Goal: Task Accomplishment & Management: Manage account settings

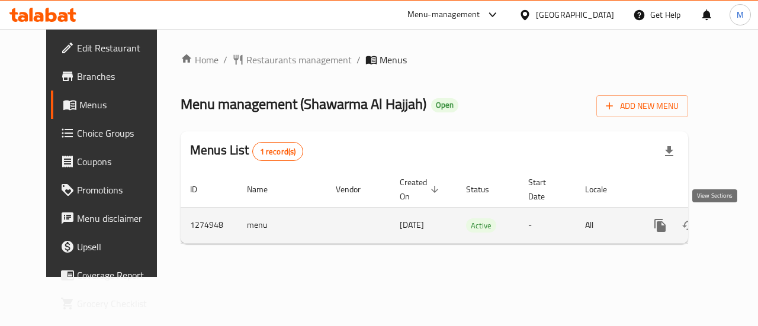
click at [739, 228] on icon "enhanced table" at bounding box center [746, 226] width 14 height 14
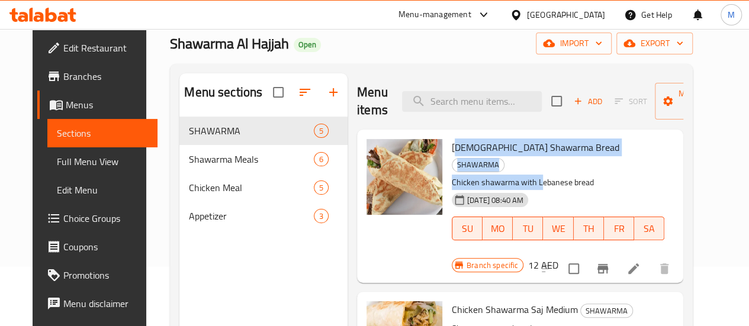
drag, startPoint x: 406, startPoint y: 146, endPoint x: 491, endPoint y: 156, distance: 85.3
click at [491, 156] on div "Lebanese Shawarma Bread SHAWARMA Chicken shawarma with Lebanese bread 18-06-202…" at bounding box center [558, 197] width 222 height 127
click at [558, 257] on div "Branch specific 12 AED" at bounding box center [505, 265] width 107 height 17
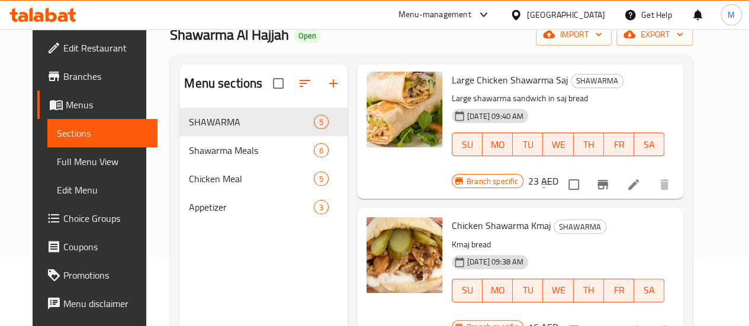
scroll to position [166, 0]
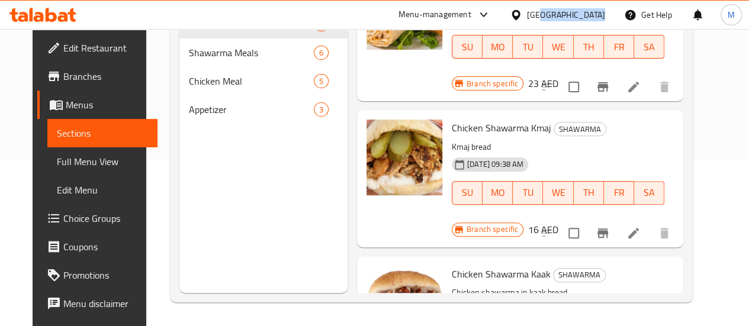
drag, startPoint x: 619, startPoint y: 8, endPoint x: 638, endPoint y: 1, distance: 21.0
click at [638, 1] on div "Menu-management United Arab Emirates Get Help M" at bounding box center [569, 15] width 360 height 28
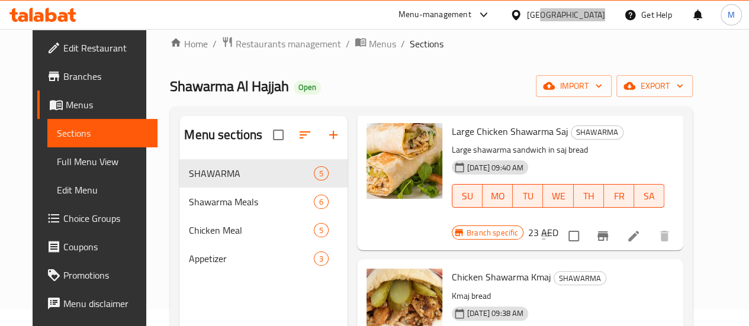
scroll to position [0, 0]
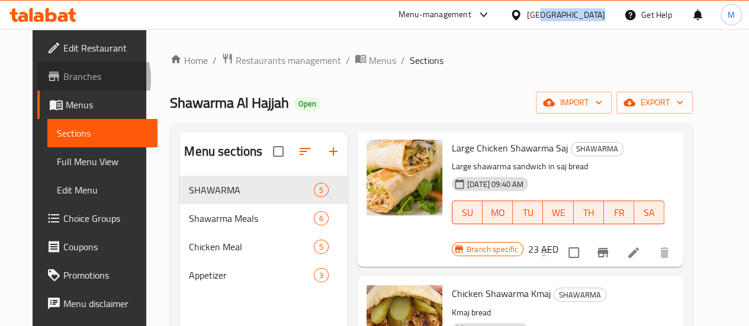
click at [63, 79] on span "Branches" at bounding box center [105, 76] width 85 height 14
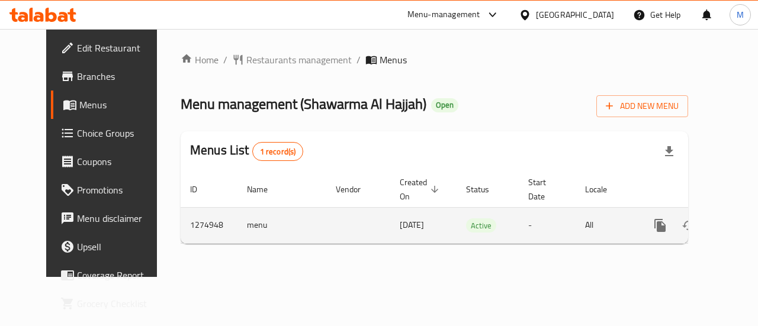
click at [739, 228] on icon "enhanced table" at bounding box center [746, 226] width 14 height 14
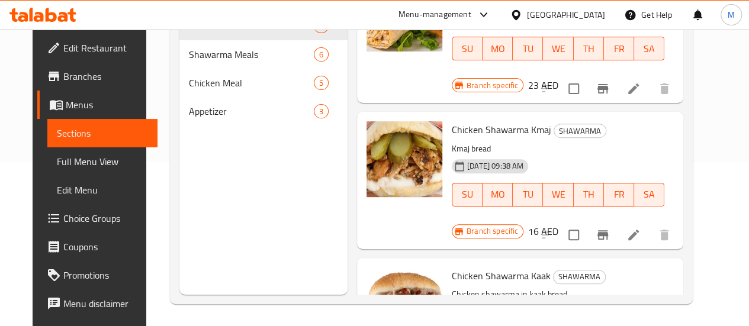
scroll to position [166, 0]
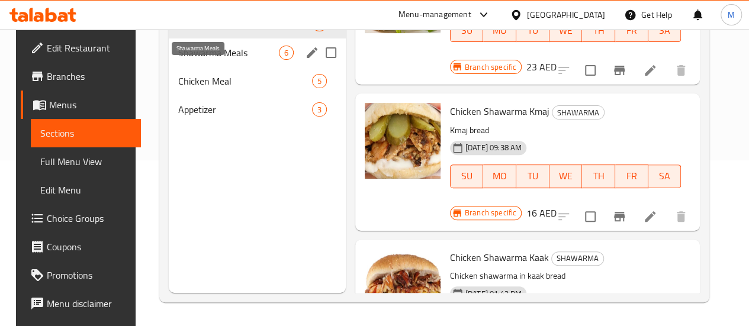
click at [214, 60] on span "Shawarma Meals" at bounding box center [228, 53] width 101 height 14
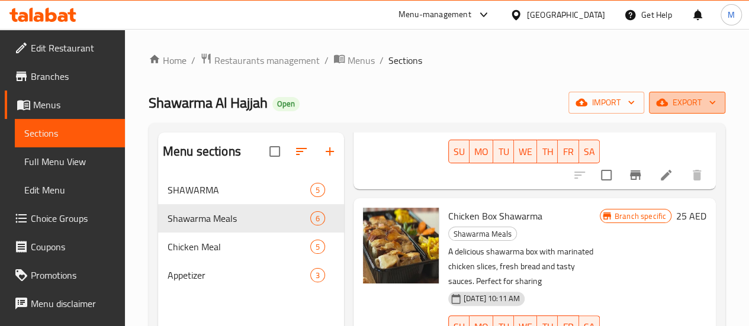
click at [678, 103] on span "export" at bounding box center [687, 102] width 57 height 15
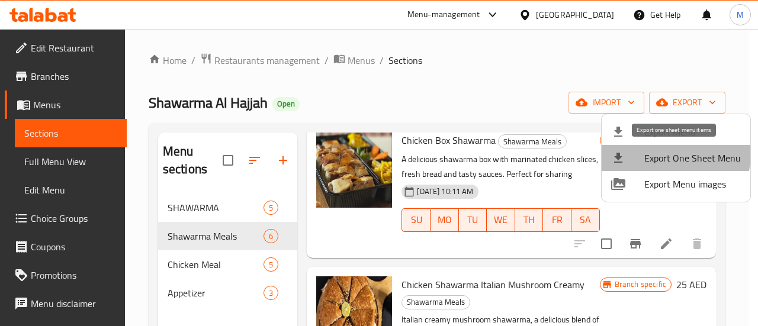
click at [669, 153] on span "Export One Sheet Menu" at bounding box center [692, 158] width 97 height 14
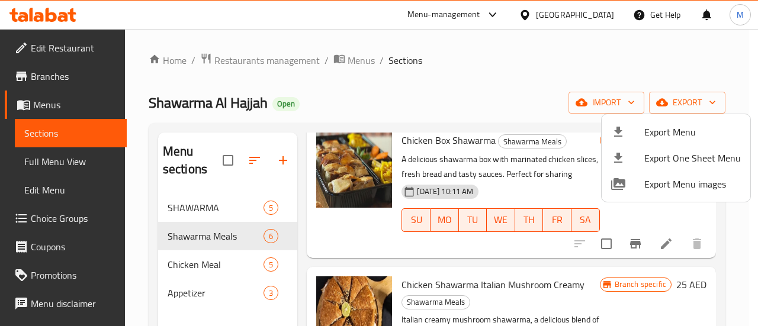
click at [407, 93] on div at bounding box center [379, 163] width 758 height 326
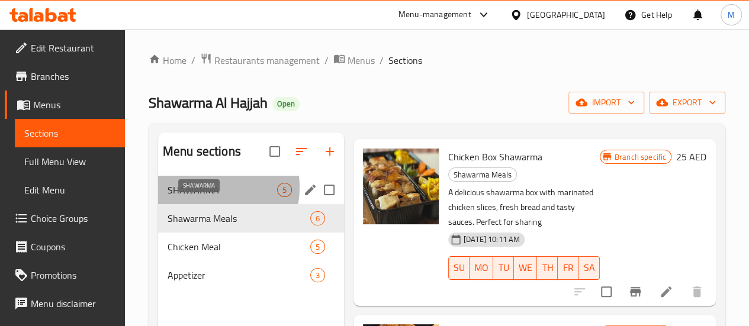
click at [210, 197] on span "SHAWARMA" at bounding box center [223, 190] width 110 height 14
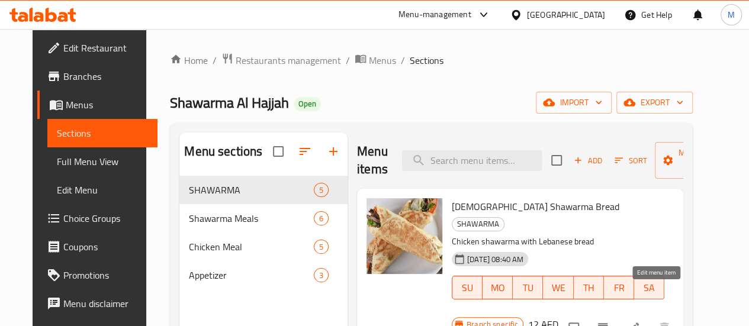
click at [641, 321] on icon at bounding box center [634, 328] width 14 height 14
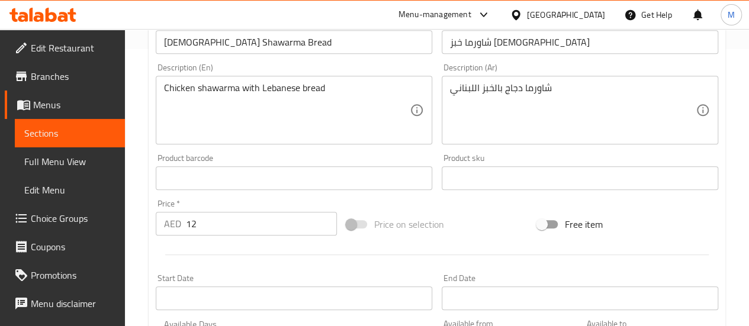
scroll to position [296, 0]
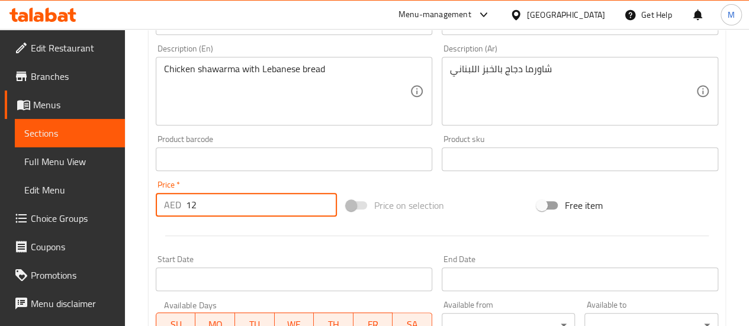
drag, startPoint x: 197, startPoint y: 208, endPoint x: 186, endPoint y: 208, distance: 10.7
click at [186, 208] on input "12" at bounding box center [261, 205] width 151 height 24
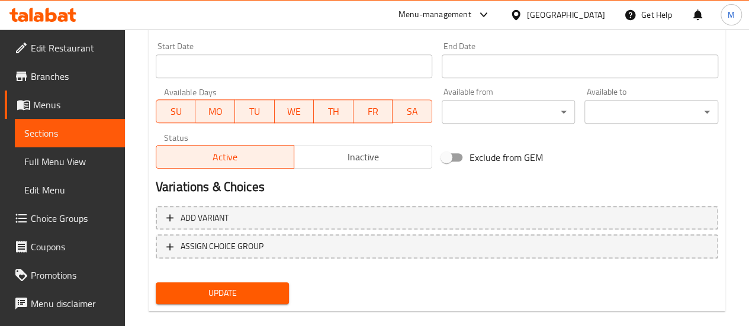
scroll to position [528, 0]
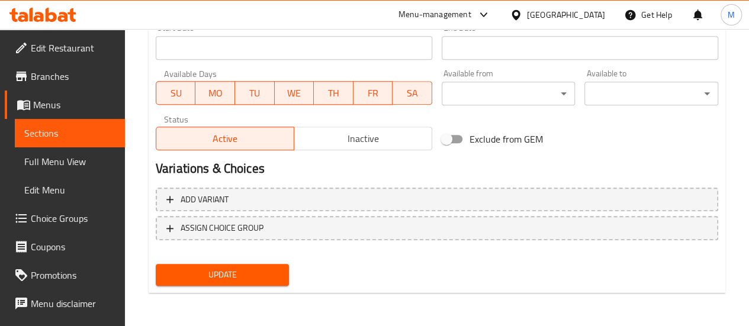
type input "16"
click at [214, 275] on span "Update" at bounding box center [222, 275] width 115 height 15
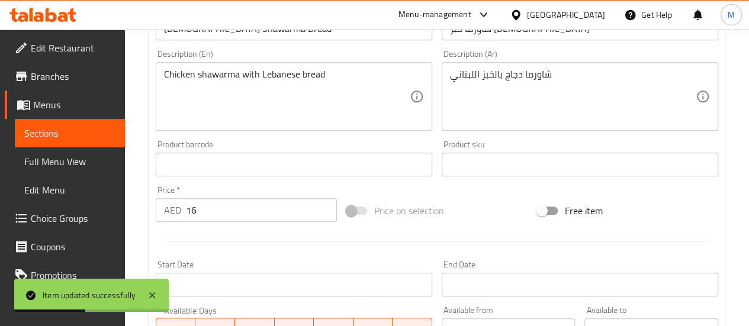
scroll to position [0, 0]
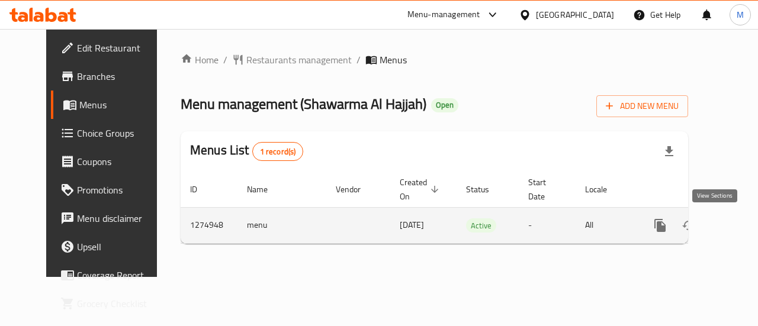
click at [740, 229] on icon "enhanced table" at bounding box center [745, 225] width 11 height 11
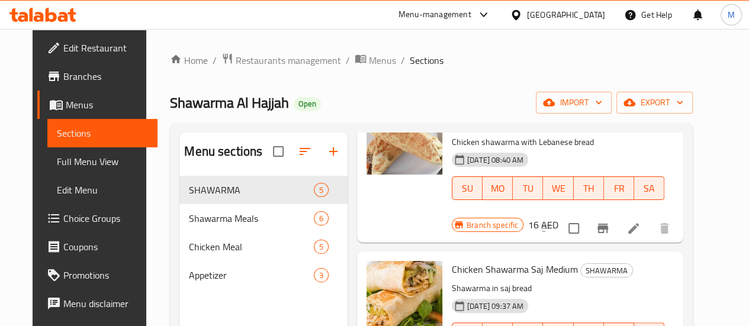
scroll to position [118, 0]
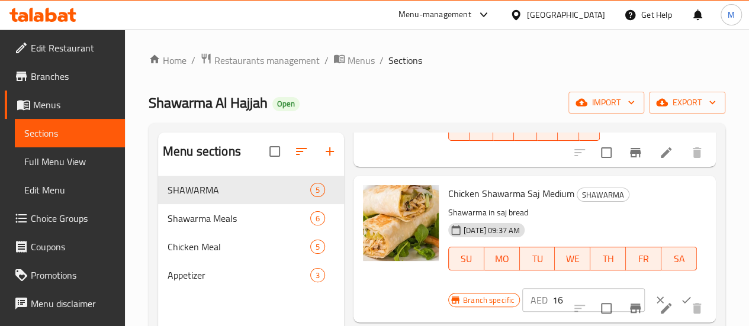
scroll to position [178, 0]
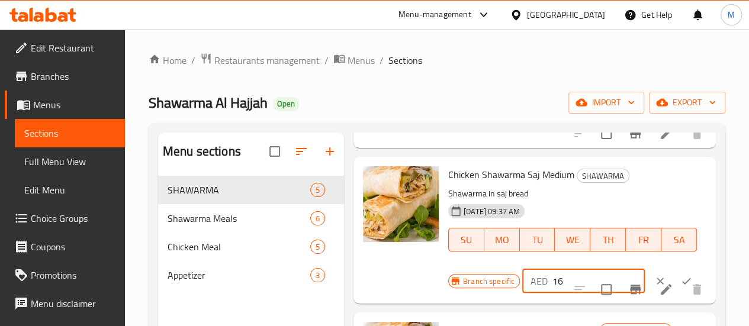
drag, startPoint x: 505, startPoint y: 265, endPoint x: 515, endPoint y: 265, distance: 10.1
click at [553, 269] on input "16" at bounding box center [599, 281] width 92 height 24
type input "20"
click at [359, 265] on div at bounding box center [400, 230] width 85 height 137
click at [680, 275] on icon "ok" at bounding box center [686, 281] width 12 height 12
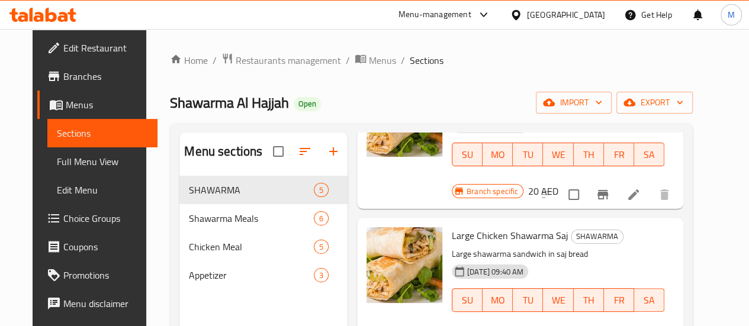
scroll to position [296, 0]
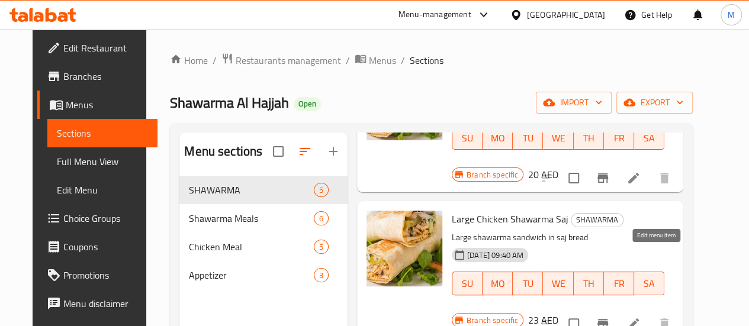
click at [639, 319] on icon at bounding box center [633, 324] width 11 height 11
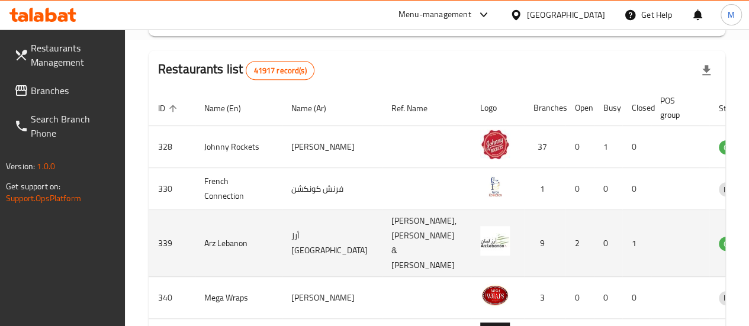
scroll to position [355, 0]
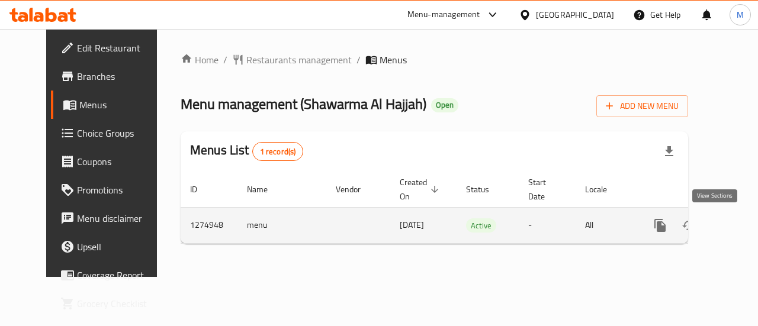
click at [739, 224] on icon "enhanced table" at bounding box center [746, 226] width 14 height 14
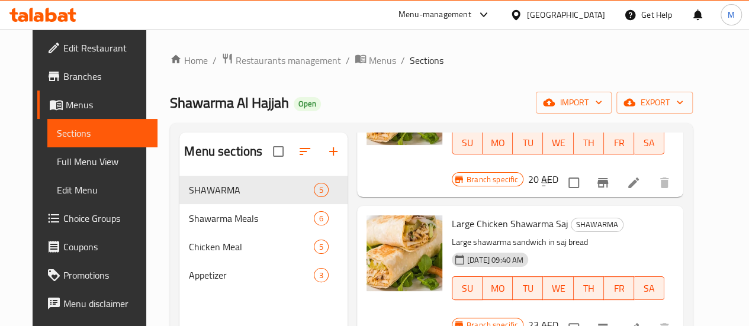
scroll to position [296, 0]
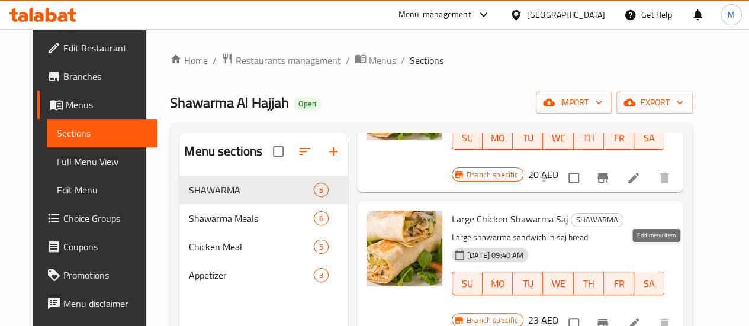
click at [641, 317] on icon at bounding box center [634, 324] width 14 height 14
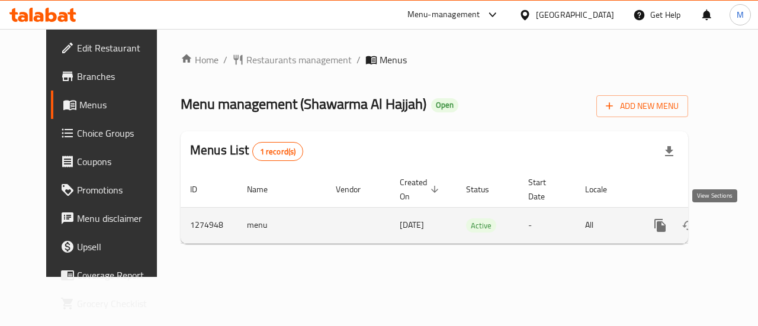
click at [739, 230] on icon "enhanced table" at bounding box center [746, 226] width 14 height 14
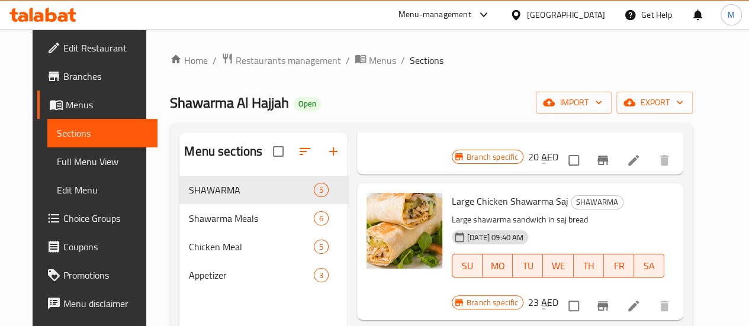
scroll to position [296, 0]
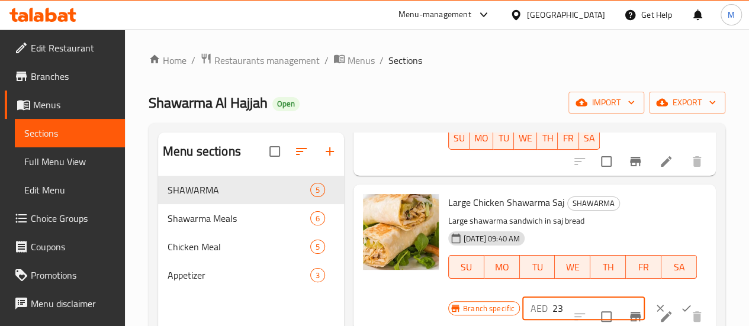
drag, startPoint x: 506, startPoint y: 272, endPoint x: 513, endPoint y: 274, distance: 6.8
click at [553, 297] on input "23" at bounding box center [599, 309] width 92 height 24
type input "2"
type input "30"
click at [680, 303] on icon "ok" at bounding box center [686, 309] width 12 height 12
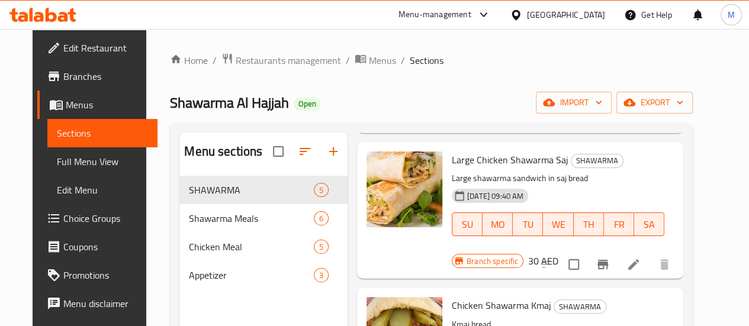
scroll to position [367, 0]
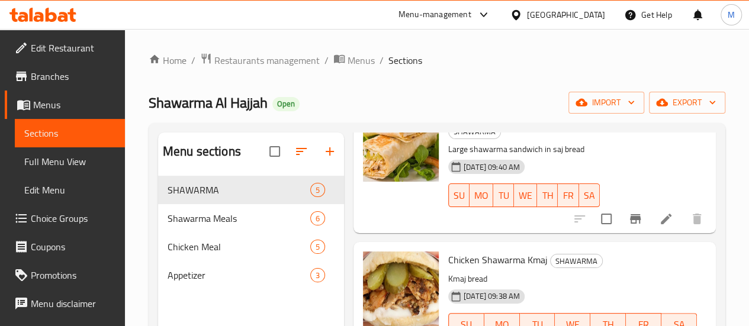
scroll to position [393, 0]
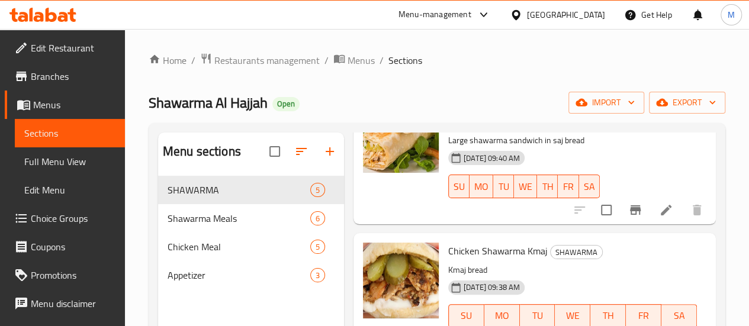
drag, startPoint x: 506, startPoint y: 307, endPoint x: 525, endPoint y: 309, distance: 19.6
type input "20"
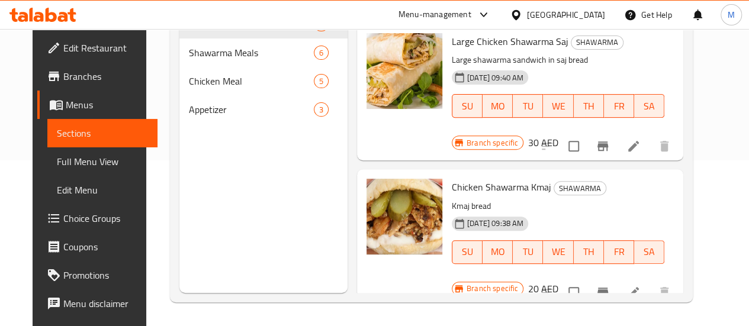
scroll to position [367, 0]
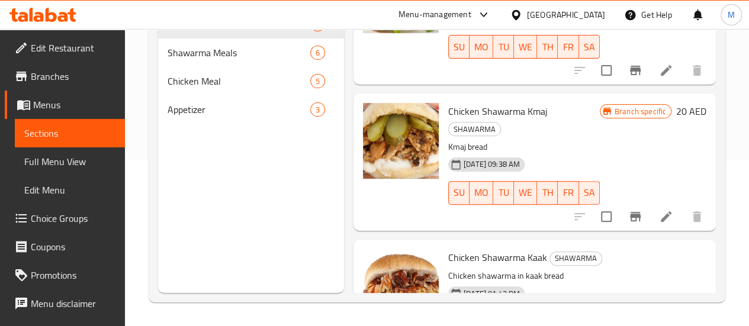
scroll to position [393, 0]
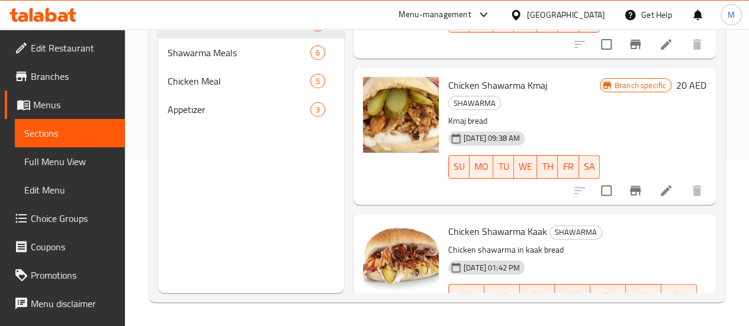
drag, startPoint x: 503, startPoint y: 272, endPoint x: 529, endPoint y: 274, distance: 26.1
type input "30"
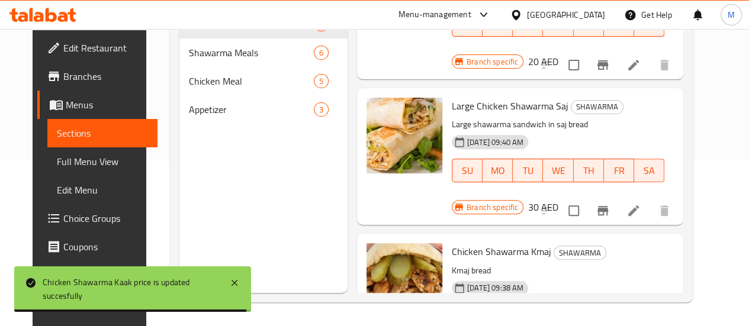
scroll to position [190, 0]
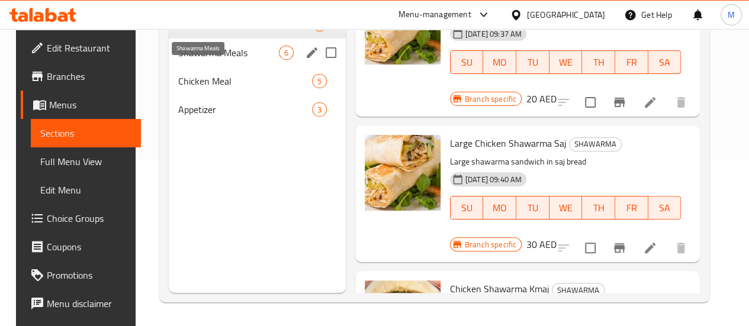
click at [187, 60] on span "Shawarma Meals" at bounding box center [228, 53] width 101 height 14
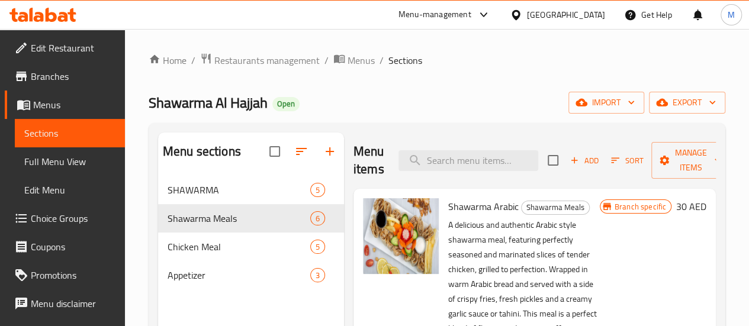
click at [676, 207] on h6 "30 AED" at bounding box center [691, 206] width 30 height 17
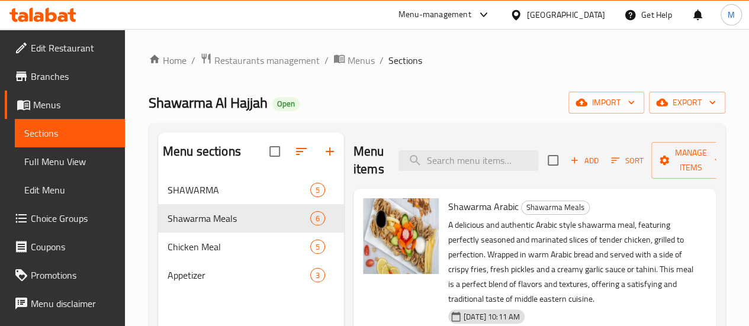
click at [676, 207] on h6 "Shawarma Arabic Shawarma Meals" at bounding box center [572, 206] width 249 height 17
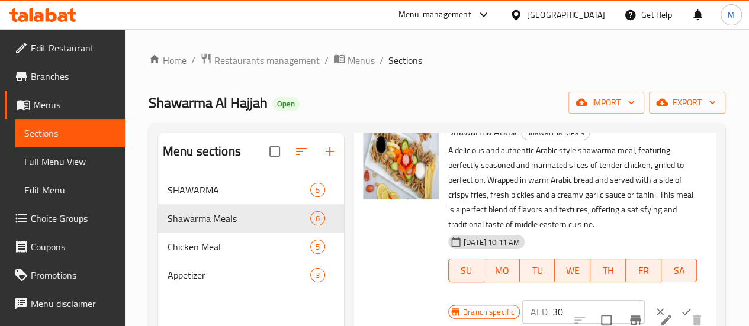
scroll to position [118, 0]
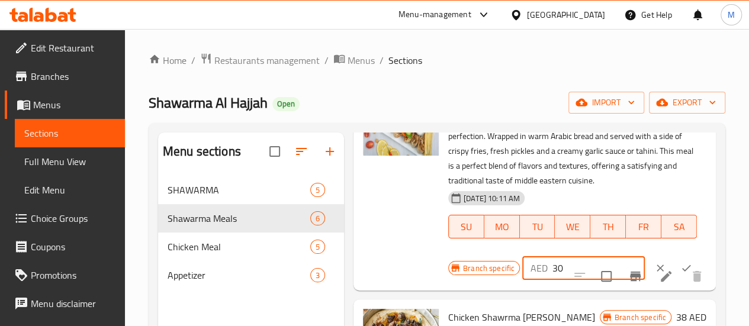
drag, startPoint x: 505, startPoint y: 255, endPoint x: 522, endPoint y: 255, distance: 17.8
click at [553, 256] on input "30" at bounding box center [599, 268] width 92 height 24
type input "39"
click at [358, 224] on div at bounding box center [400, 180] width 85 height 211
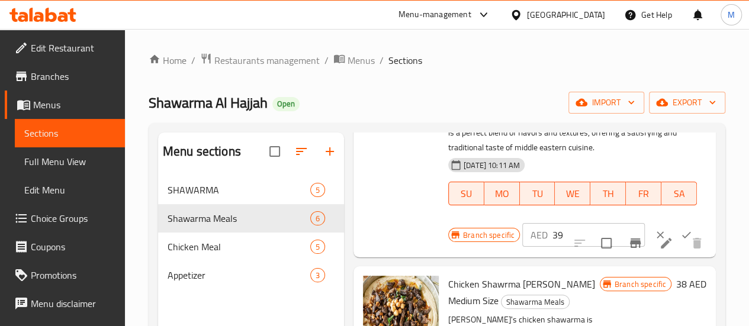
scroll to position [178, 0]
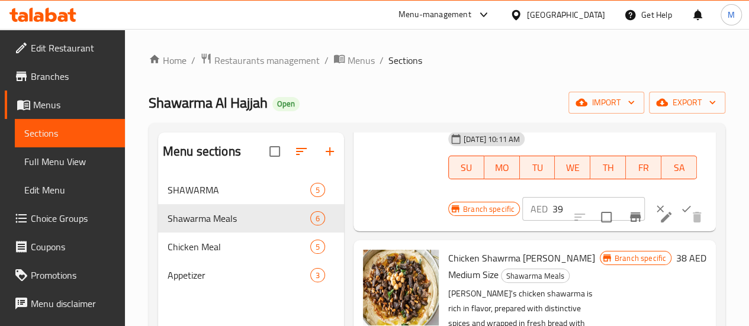
click at [680, 203] on icon "ok" at bounding box center [686, 209] width 12 height 12
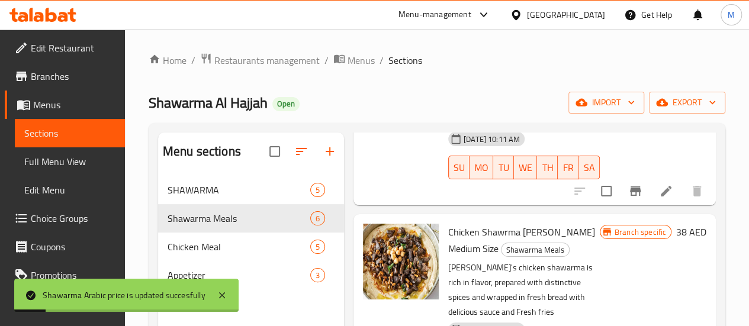
scroll to position [296, 0]
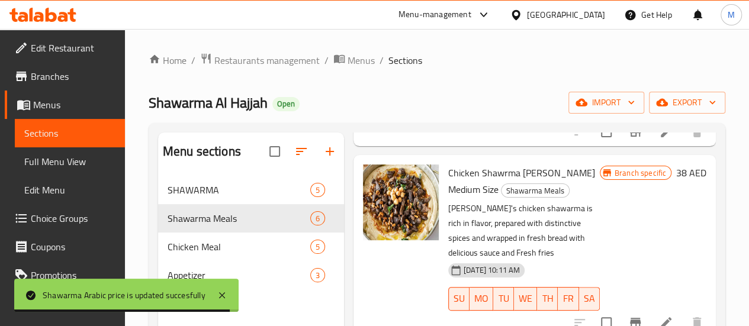
click at [678, 165] on h6 "38 AED" at bounding box center [691, 173] width 30 height 17
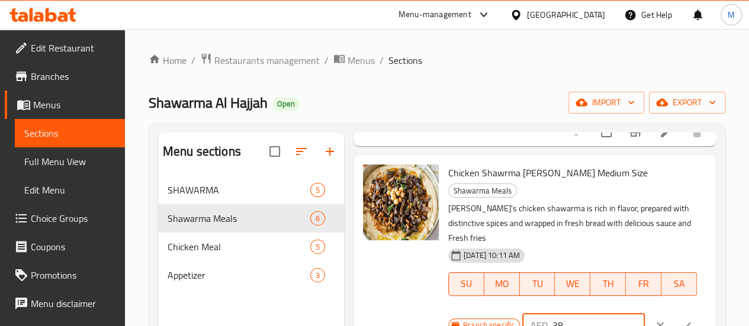
click at [553, 314] on input "38" at bounding box center [599, 326] width 92 height 24
drag, startPoint x: 503, startPoint y: 267, endPoint x: 519, endPoint y: 267, distance: 16.0
click at [522, 314] on div "AED 38 ​" at bounding box center [583, 326] width 123 height 24
type input "50"
click at [680, 320] on icon "ok" at bounding box center [686, 326] width 12 height 12
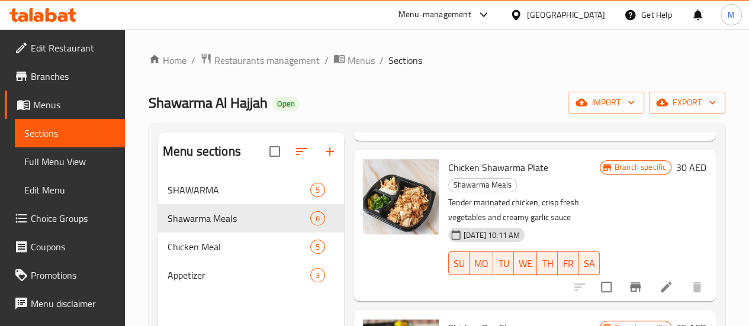
scroll to position [474, 0]
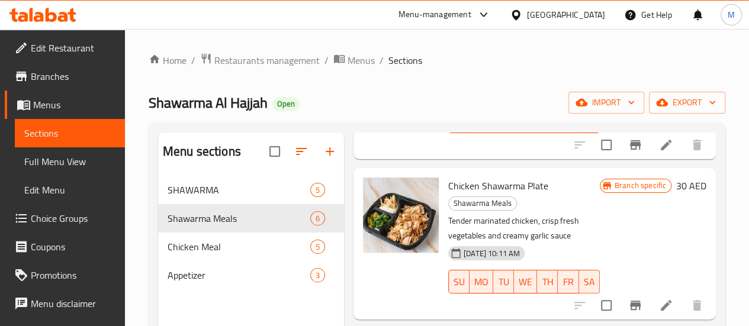
click at [683, 178] on h6 "30 AED" at bounding box center [691, 186] width 30 height 17
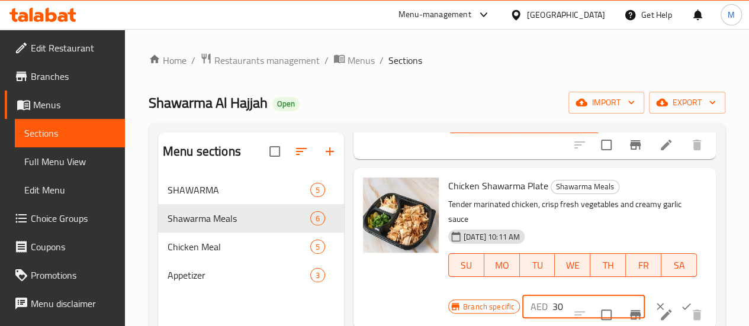
drag, startPoint x: 505, startPoint y: 248, endPoint x: 514, endPoint y: 249, distance: 9.5
click at [553, 295] on input "30" at bounding box center [599, 307] width 92 height 24
type input "39"
click at [680, 301] on icon "ok" at bounding box center [686, 307] width 12 height 12
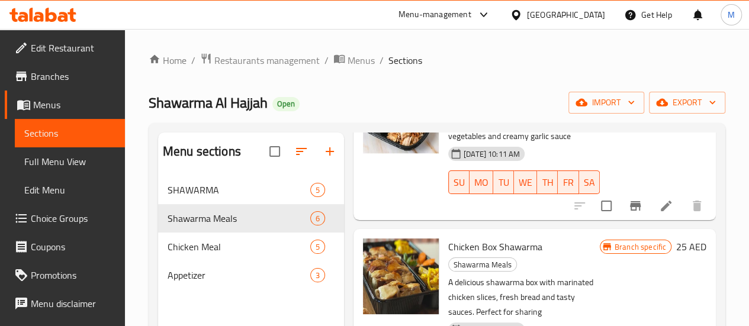
scroll to position [592, 0]
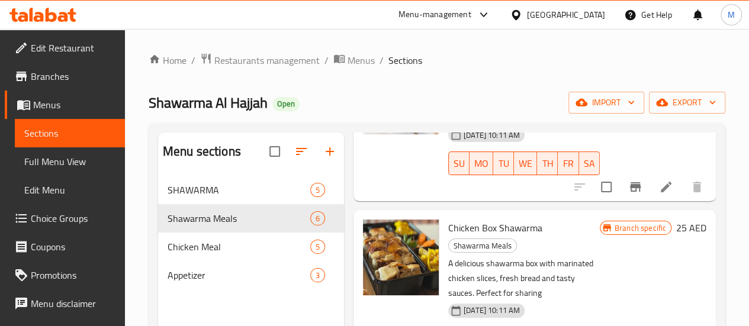
click at [693, 220] on h6 "25 AED" at bounding box center [691, 228] width 30 height 17
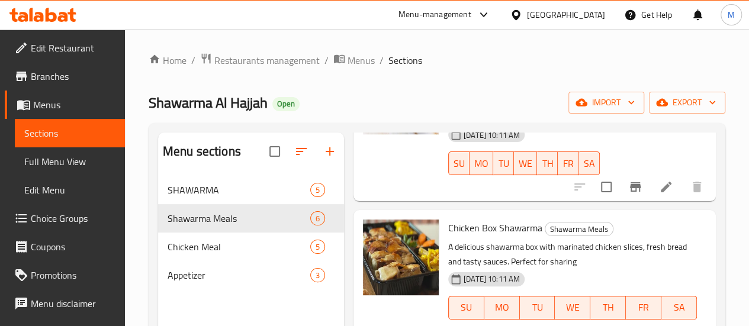
drag, startPoint x: 504, startPoint y: 290, endPoint x: 541, endPoint y: 294, distance: 37.6
type input "32"
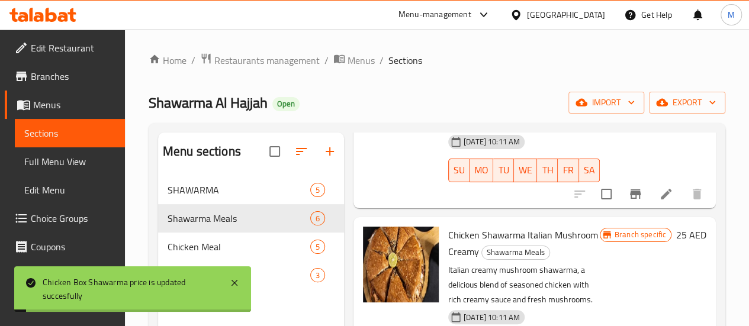
scroll to position [737, 0]
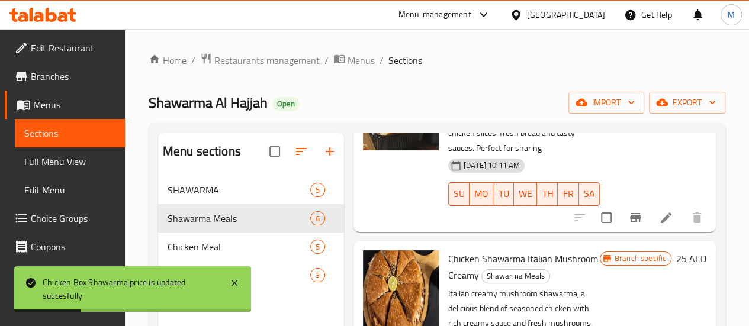
click at [685, 251] on h6 "25 AED" at bounding box center [691, 259] width 30 height 17
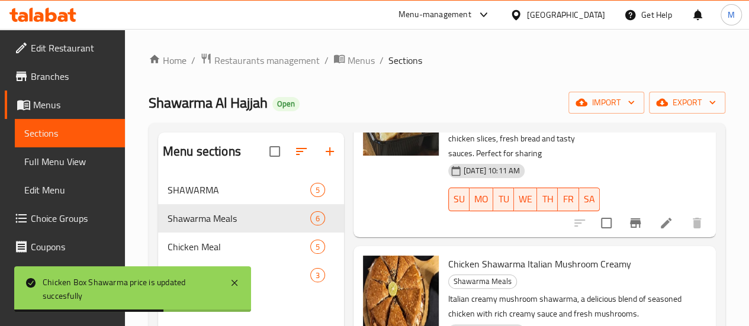
drag, startPoint x: 507, startPoint y: 297, endPoint x: 518, endPoint y: 295, distance: 11.4
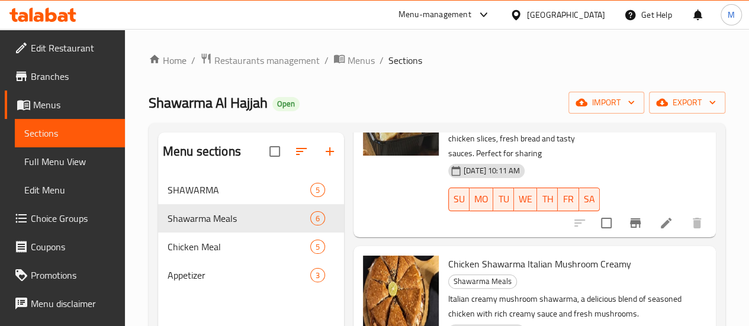
type input "32"
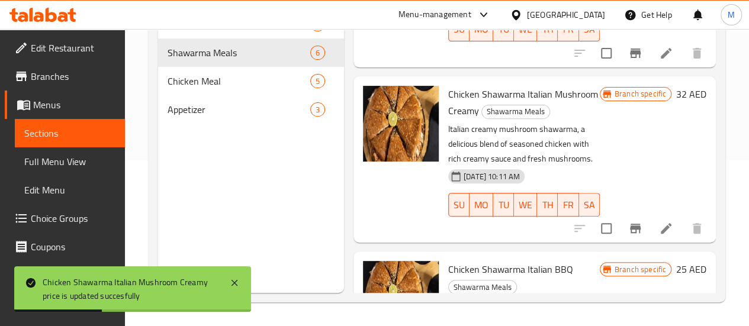
scroll to position [737, 0]
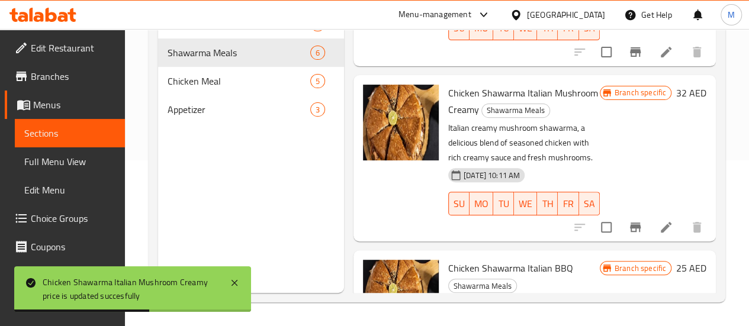
click at [676, 260] on h6 "25 AED" at bounding box center [691, 268] width 30 height 17
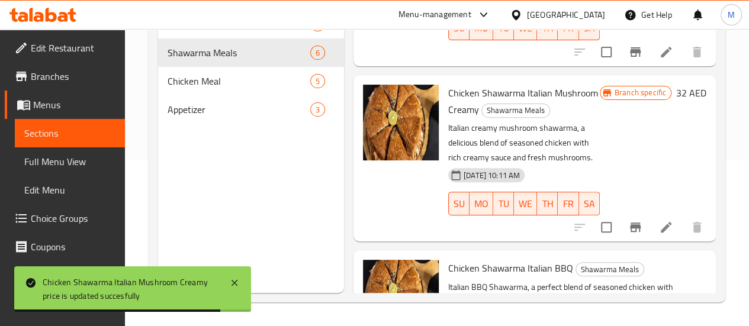
scroll to position [763, 0]
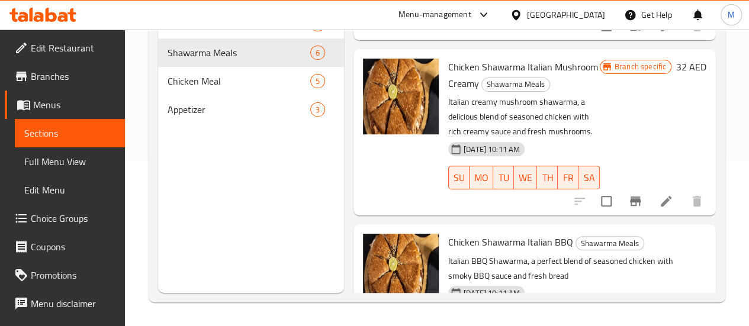
drag, startPoint x: 506, startPoint y: 272, endPoint x: 520, endPoint y: 272, distance: 14.2
type input "32"
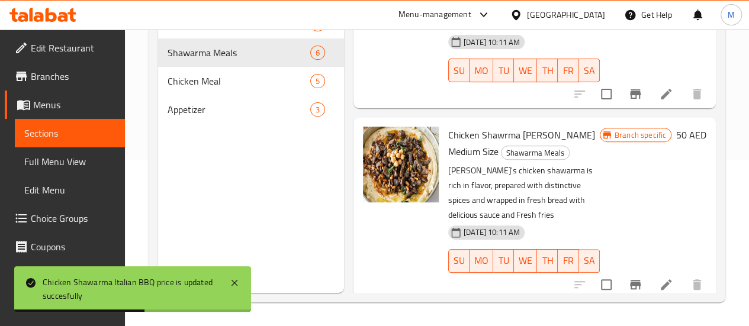
scroll to position [86, 0]
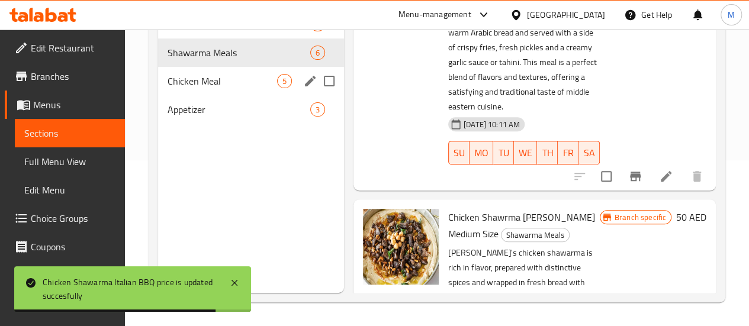
click at [203, 88] on span "Chicken Meal" at bounding box center [223, 81] width 110 height 14
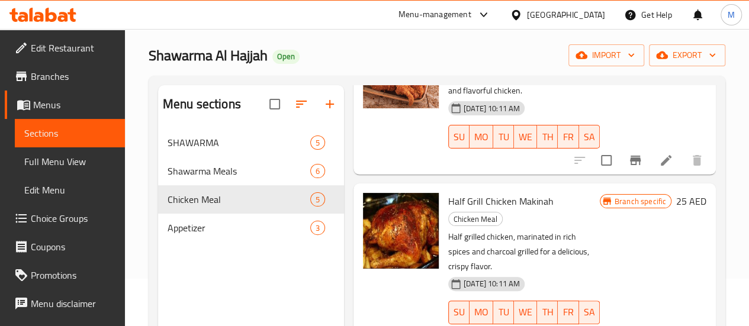
scroll to position [59, 0]
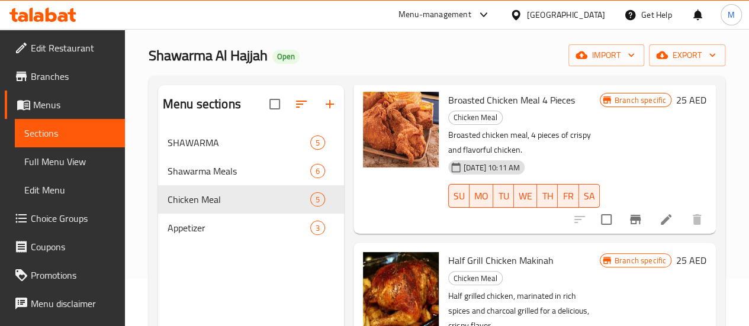
click at [676, 99] on h6 "25 AED" at bounding box center [691, 100] width 30 height 17
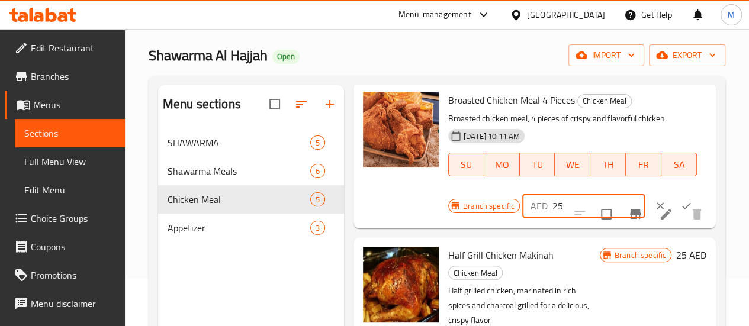
drag, startPoint x: 505, startPoint y: 207, endPoint x: 516, endPoint y: 208, distance: 11.9
click at [553, 208] on input "25" at bounding box center [599, 206] width 92 height 24
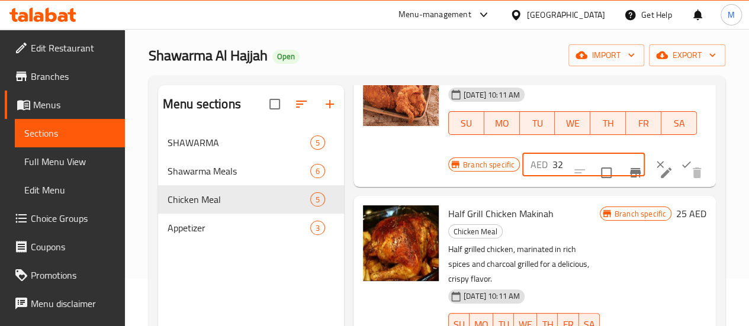
scroll to position [118, 0]
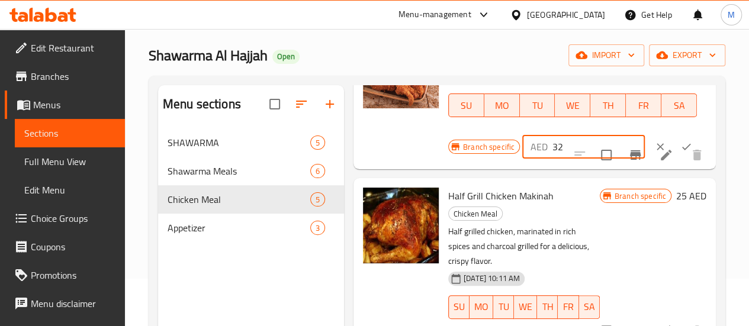
type input "32"
click at [682, 145] on icon "ok" at bounding box center [686, 147] width 9 height 7
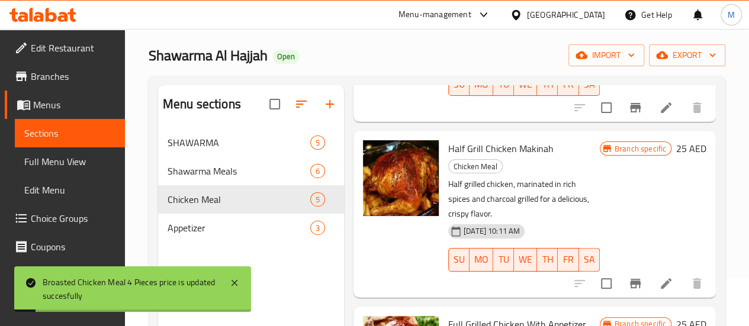
scroll to position [169, 0]
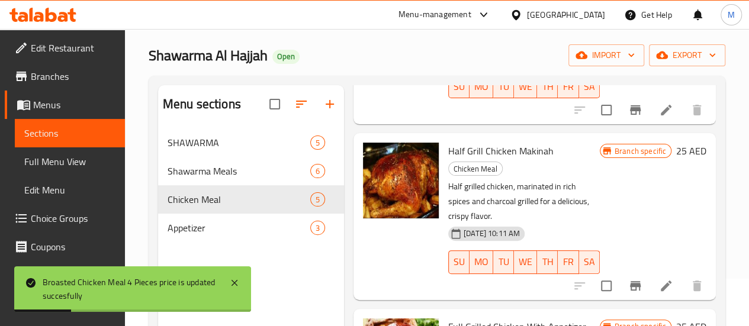
click at [682, 143] on h6 "25 AED" at bounding box center [691, 151] width 30 height 17
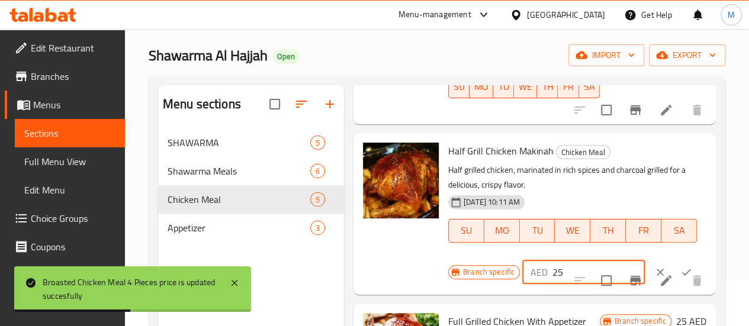
drag, startPoint x: 506, startPoint y: 257, endPoint x: 516, endPoint y: 257, distance: 10.7
click at [553, 261] on input "25" at bounding box center [599, 273] width 92 height 24
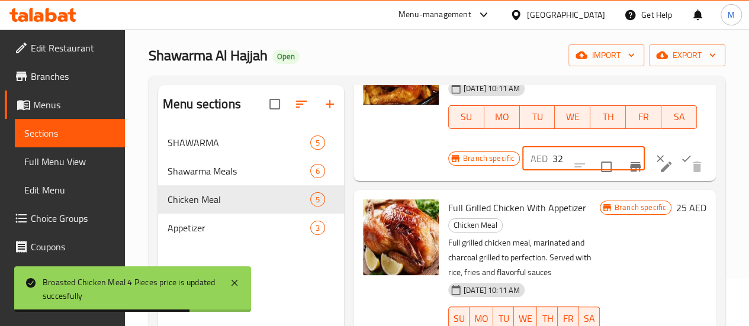
scroll to position [287, 0]
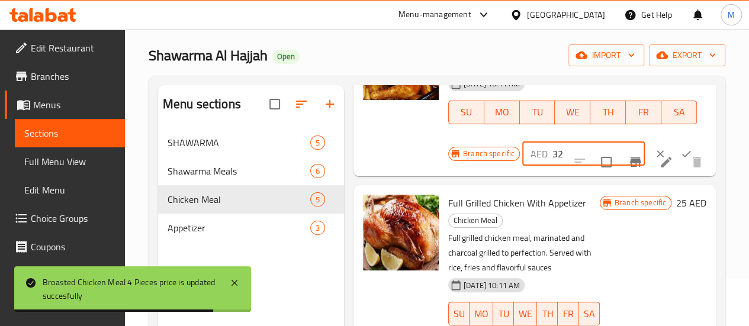
type input "32"
click at [680, 148] on icon "ok" at bounding box center [686, 154] width 12 height 12
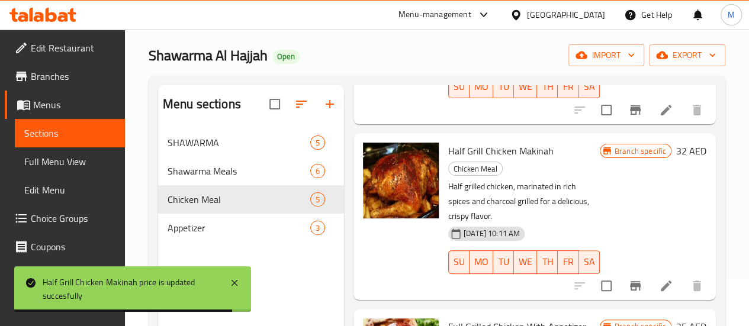
scroll to position [228, 0]
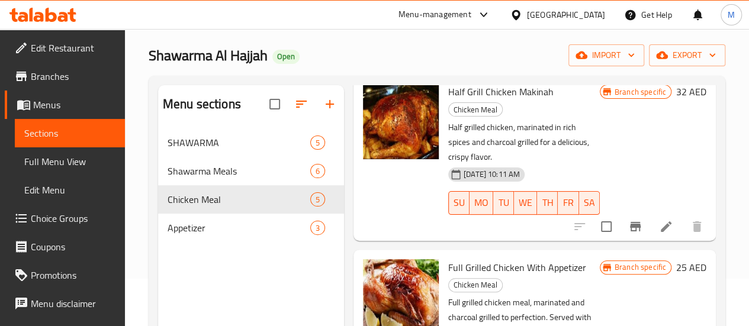
click at [676, 259] on h6 "25 AED" at bounding box center [691, 267] width 30 height 17
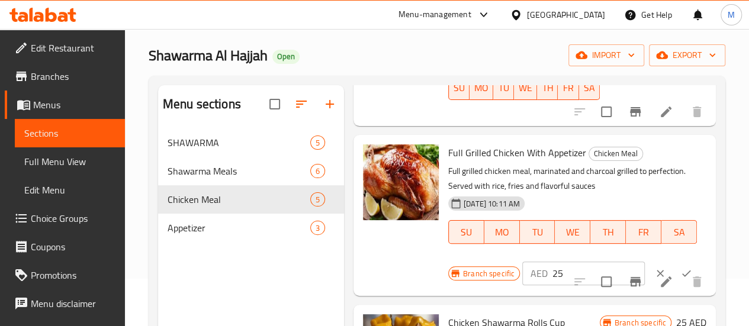
scroll to position [346, 0]
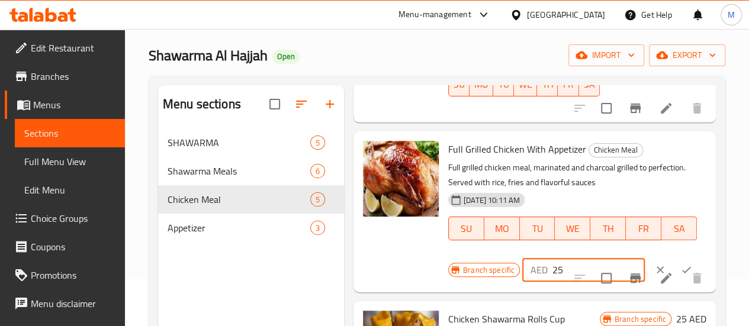
drag, startPoint x: 505, startPoint y: 227, endPoint x: 519, endPoint y: 227, distance: 13.6
click at [553, 258] on input "25" at bounding box center [599, 270] width 92 height 24
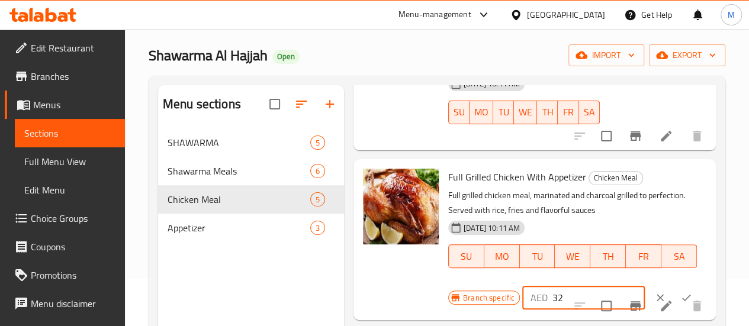
scroll to position [355, 0]
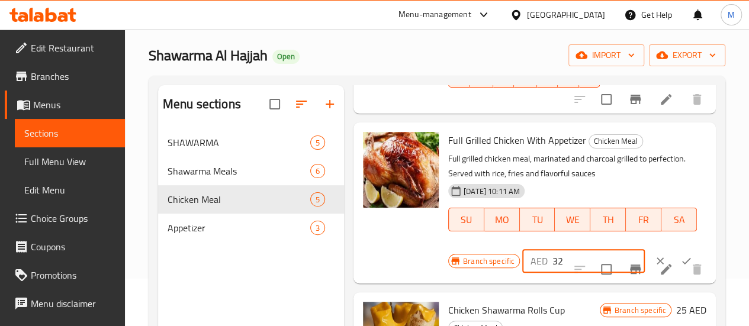
type input "32"
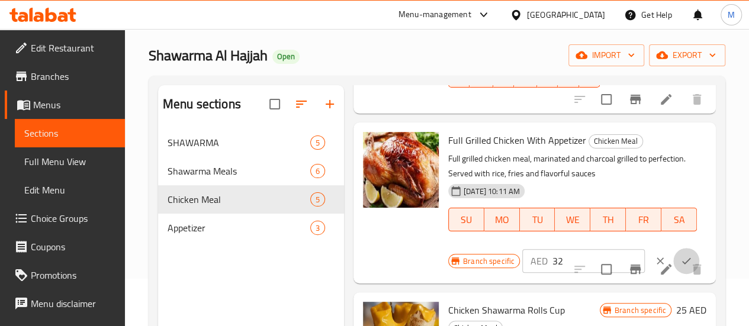
click at [680, 255] on icon "ok" at bounding box center [686, 261] width 12 height 12
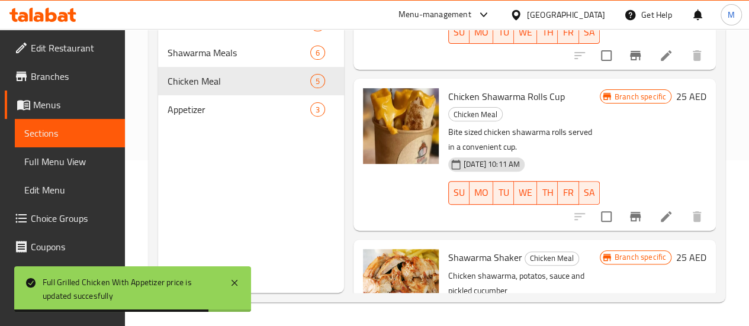
scroll to position [338, 0]
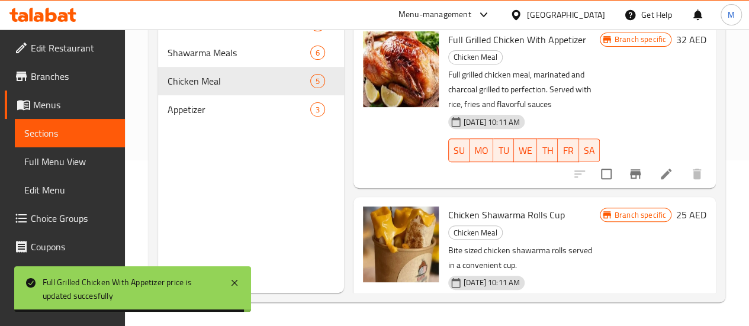
click at [683, 207] on h6 "25 AED" at bounding box center [691, 215] width 30 height 17
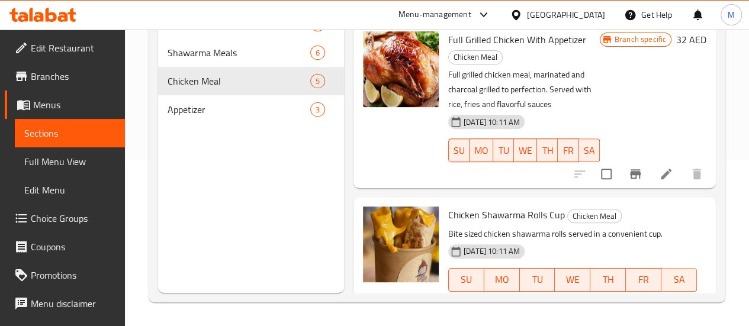
drag, startPoint x: 504, startPoint y: 260, endPoint x: 531, endPoint y: 260, distance: 26.7
click at [553, 310] on input "25" at bounding box center [599, 322] width 92 height 24
type input "32"
click at [680, 316] on icon "ok" at bounding box center [686, 322] width 12 height 12
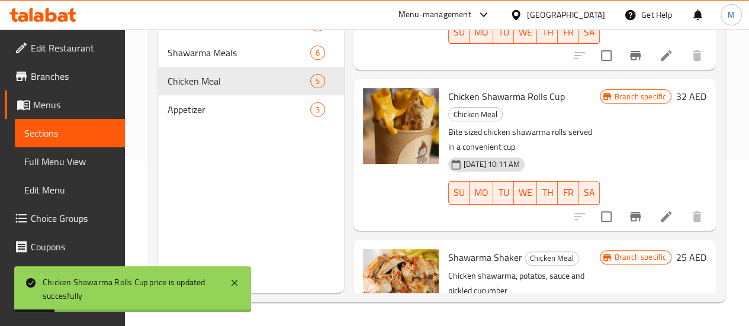
click at [682, 249] on h6 "25 AED" at bounding box center [691, 257] width 30 height 17
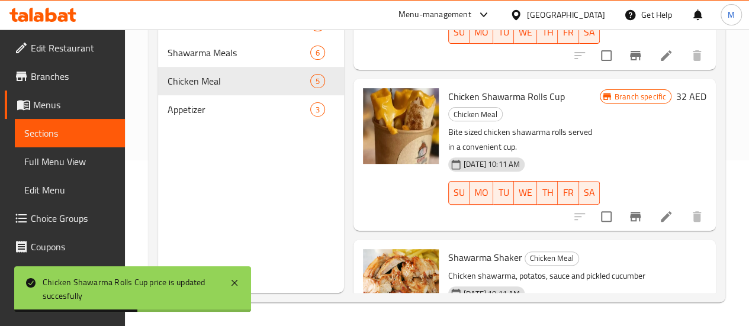
drag, startPoint x: 504, startPoint y: 284, endPoint x: 518, endPoint y: 284, distance: 14.2
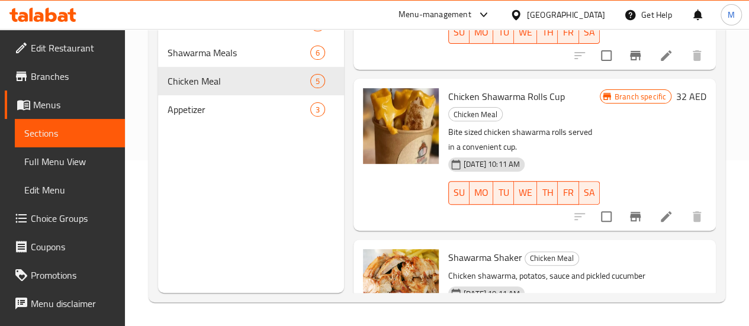
type input "32"
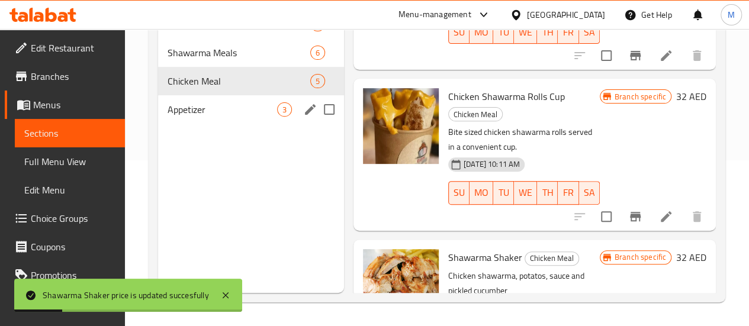
click at [206, 117] on span "Appetizer" at bounding box center [223, 109] width 110 height 14
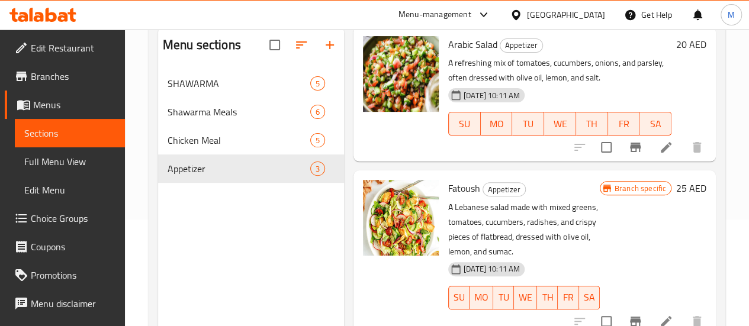
scroll to position [118, 0]
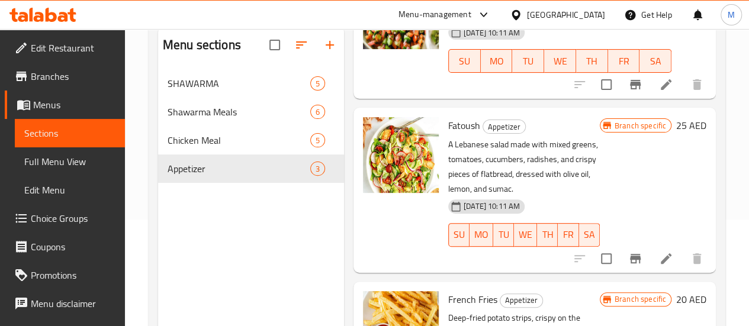
click at [676, 121] on h6 "25 AED" at bounding box center [691, 125] width 30 height 17
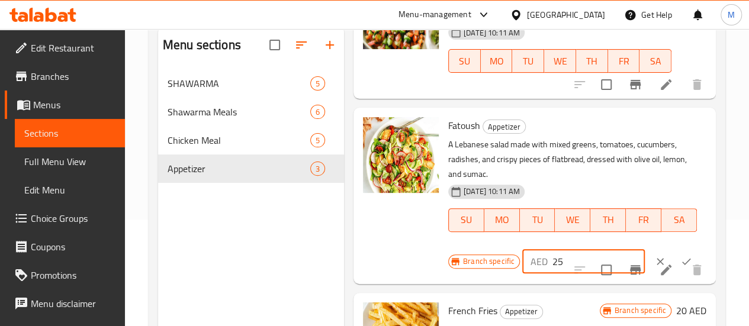
click at [522, 250] on div "AED 25 ​" at bounding box center [583, 262] width 123 height 24
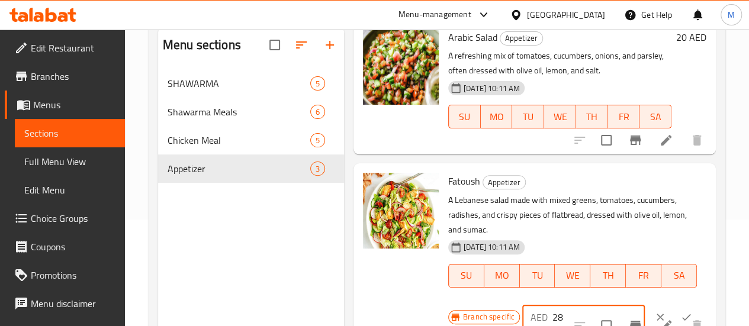
scroll to position [0, 0]
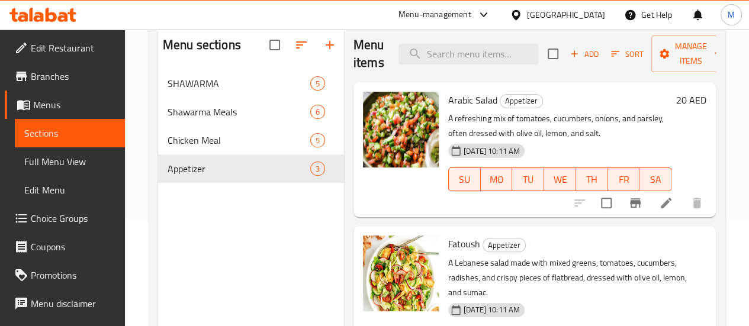
type input "28"
click at [676, 104] on h6 "20 AED" at bounding box center [691, 100] width 30 height 17
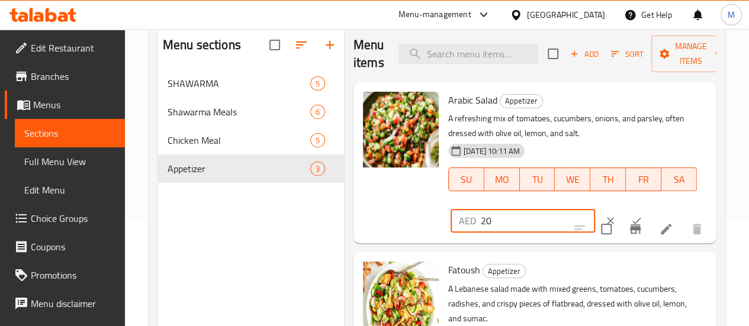
drag, startPoint x: 439, startPoint y: 225, endPoint x: 445, endPoint y: 225, distance: 6.5
click at [481, 225] on input "20" at bounding box center [538, 221] width 114 height 24
type input "23"
click at [631, 221] on icon "ok" at bounding box center [637, 221] width 12 height 12
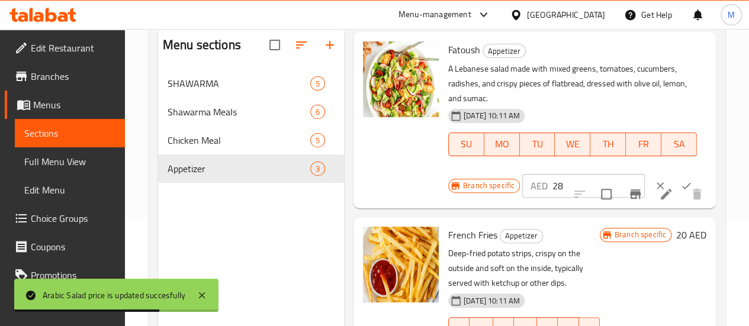
scroll to position [166, 0]
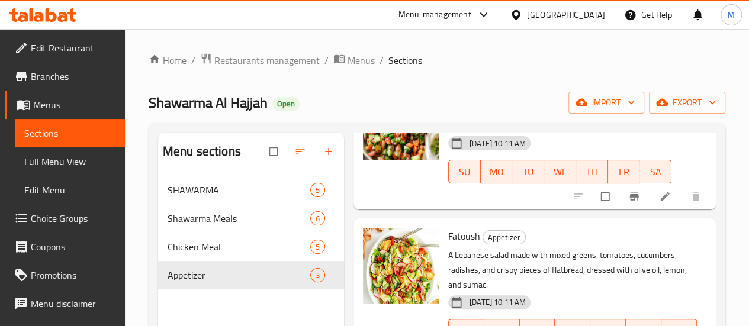
scroll to position [118, 0]
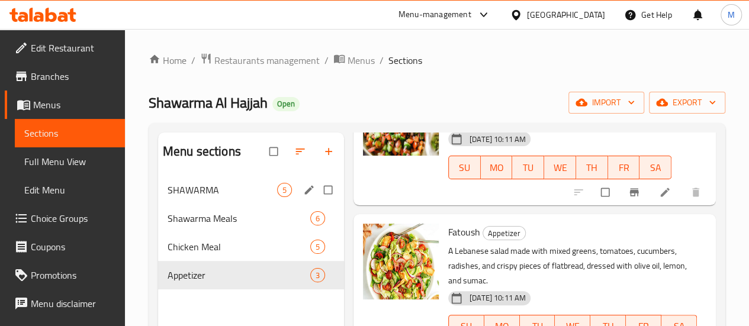
click at [199, 197] on span "SHAWARMA" at bounding box center [223, 190] width 110 height 14
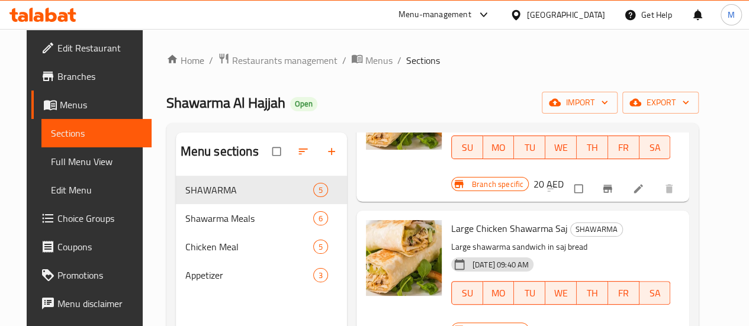
scroll to position [296, 0]
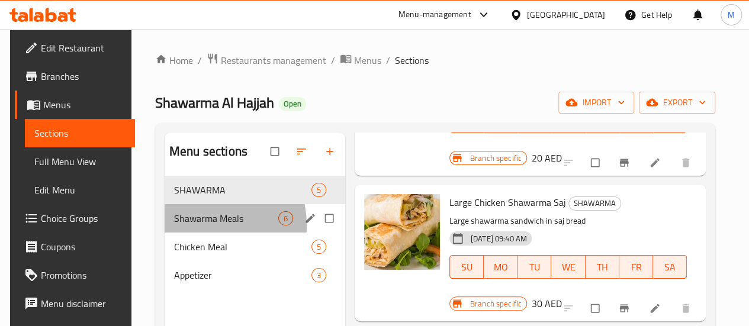
click at [192, 233] on div "Shawarma Meals 6" at bounding box center [255, 218] width 181 height 28
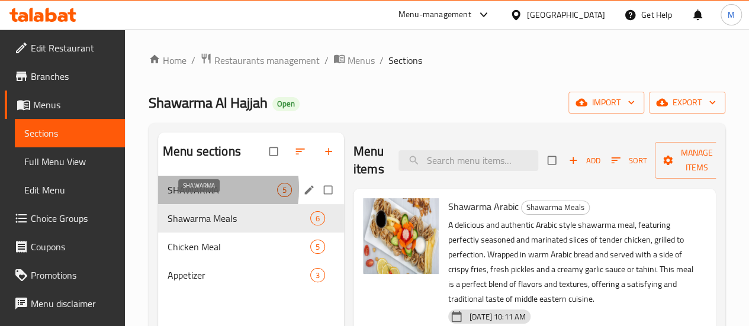
click at [192, 197] on span "SHAWARMA" at bounding box center [223, 190] width 110 height 14
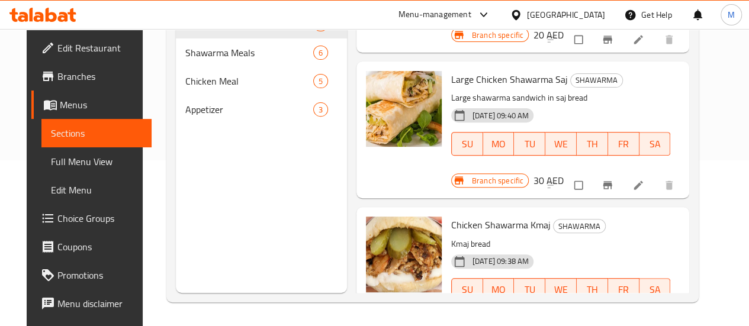
scroll to position [367, 0]
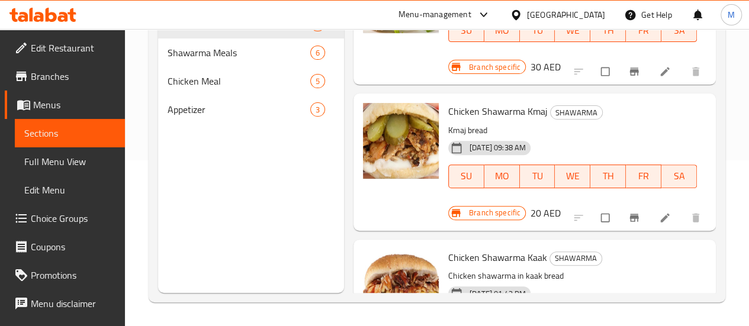
scroll to position [393, 0]
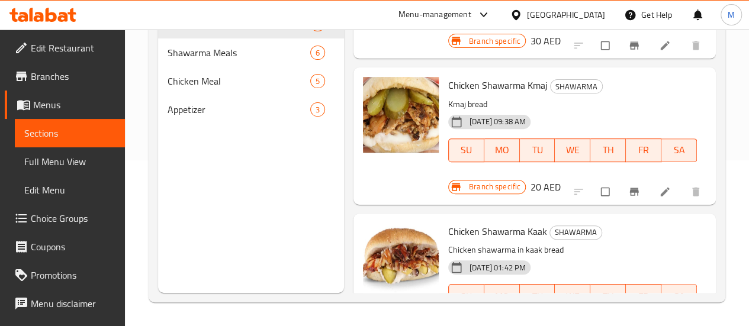
drag, startPoint x: 513, startPoint y: 272, endPoint x: 525, endPoint y: 272, distance: 11.8
type input "3"
type input "29"
drag, startPoint x: 651, startPoint y: 268, endPoint x: 532, endPoint y: 245, distance: 121.4
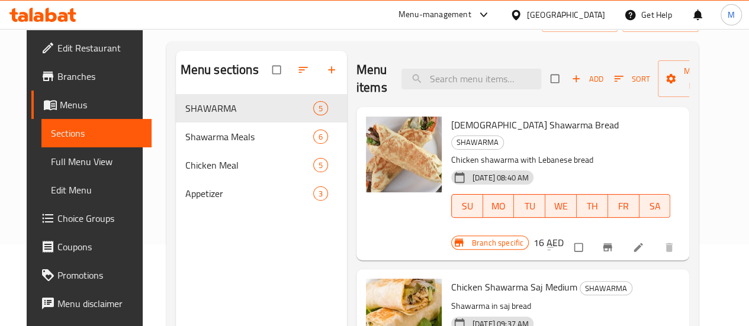
scroll to position [0, 0]
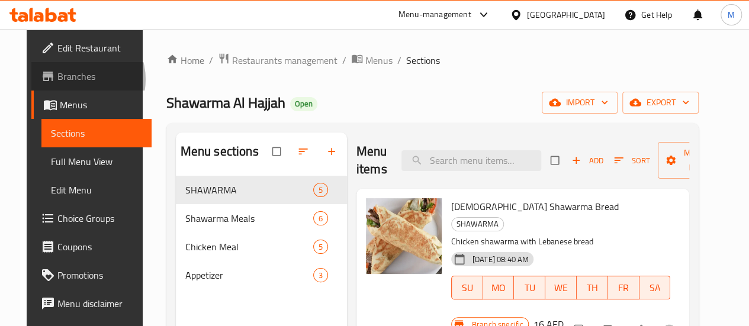
click at [57, 79] on span "Branches" at bounding box center [99, 76] width 85 height 14
